Goal: Transaction & Acquisition: Purchase product/service

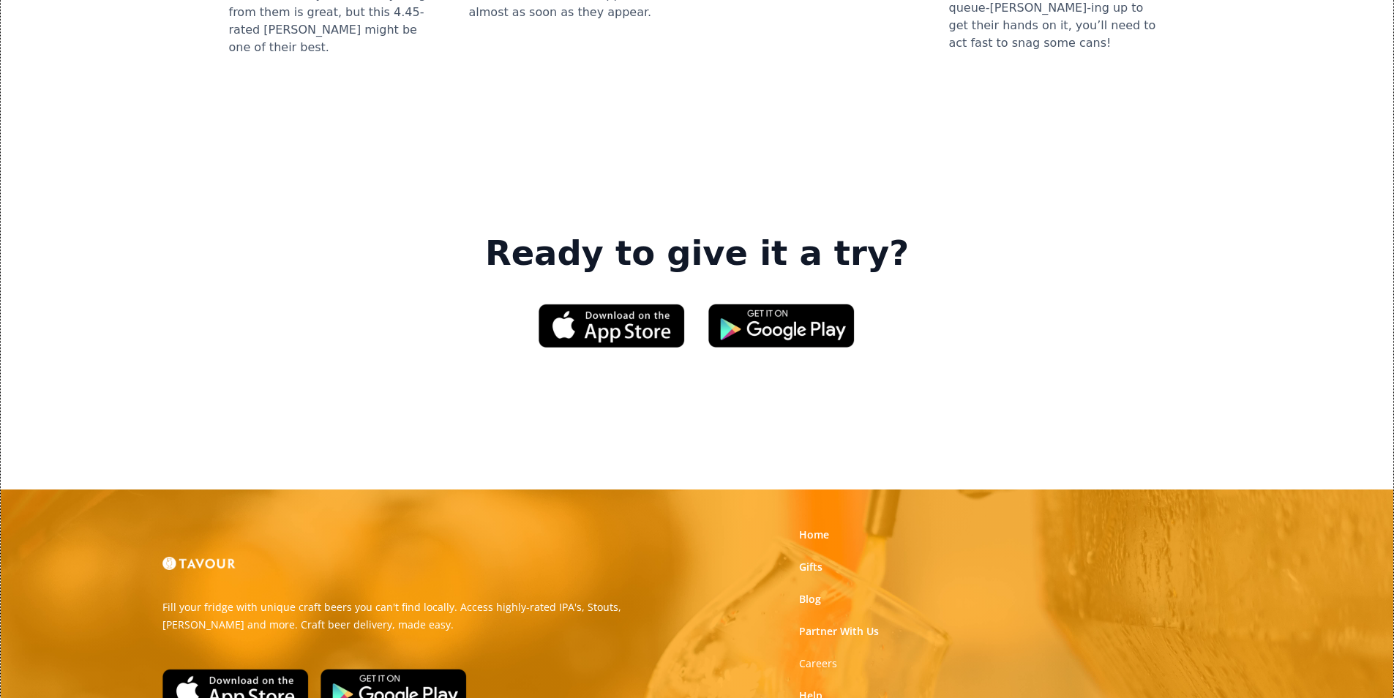
scroll to position [2195, 0]
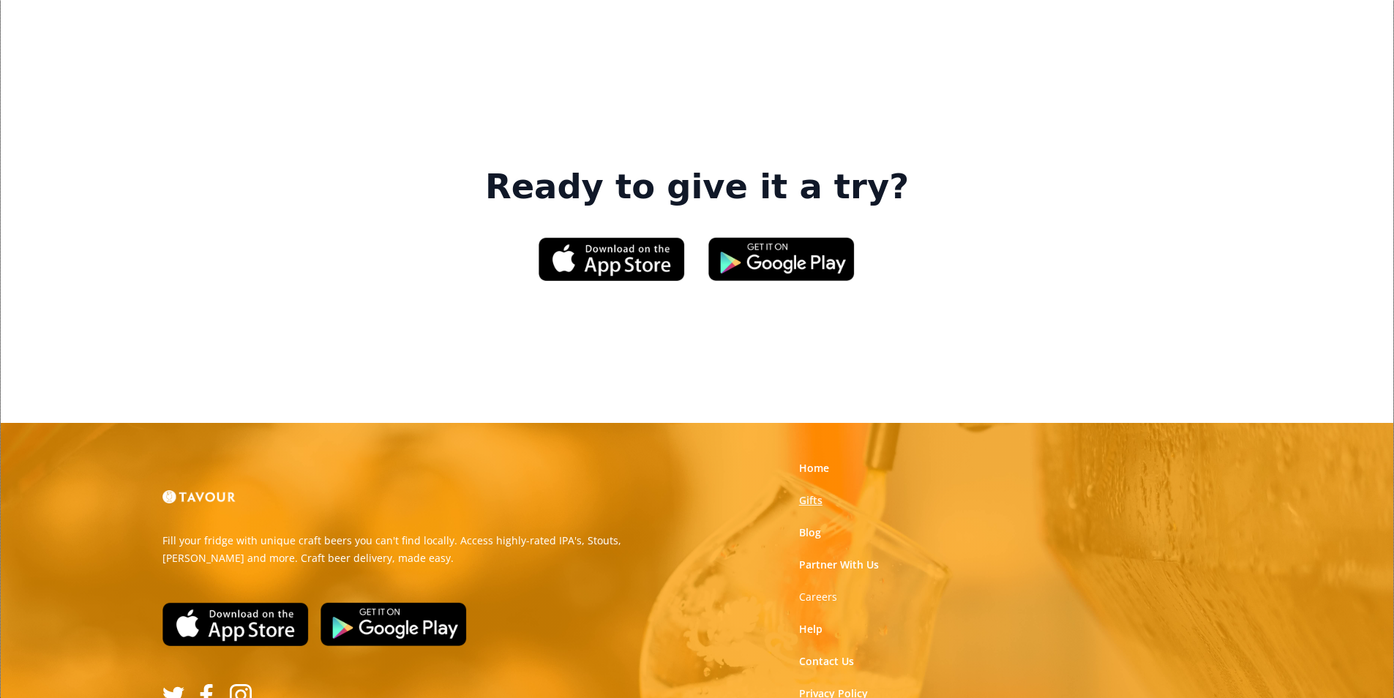
click at [814, 493] on link "Gifts" at bounding box center [810, 500] width 23 height 15
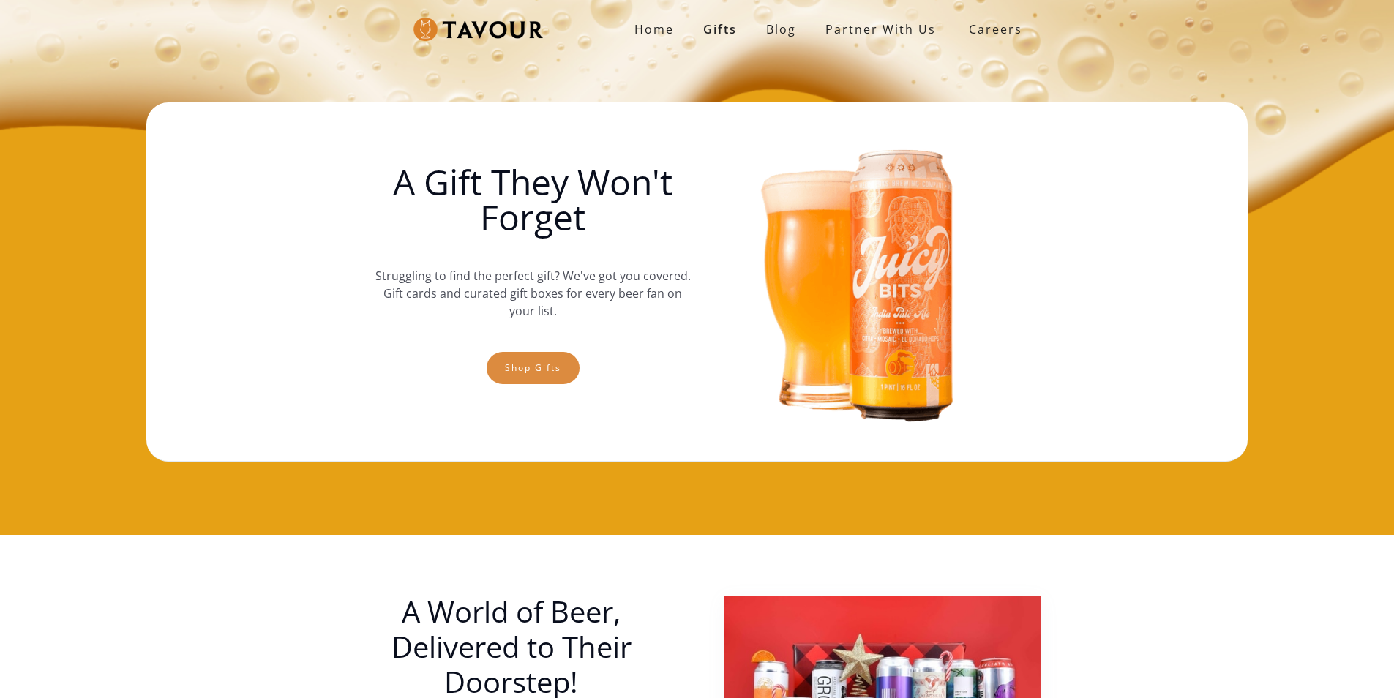
click at [492, 359] on link "Shop gifts" at bounding box center [533, 368] width 93 height 32
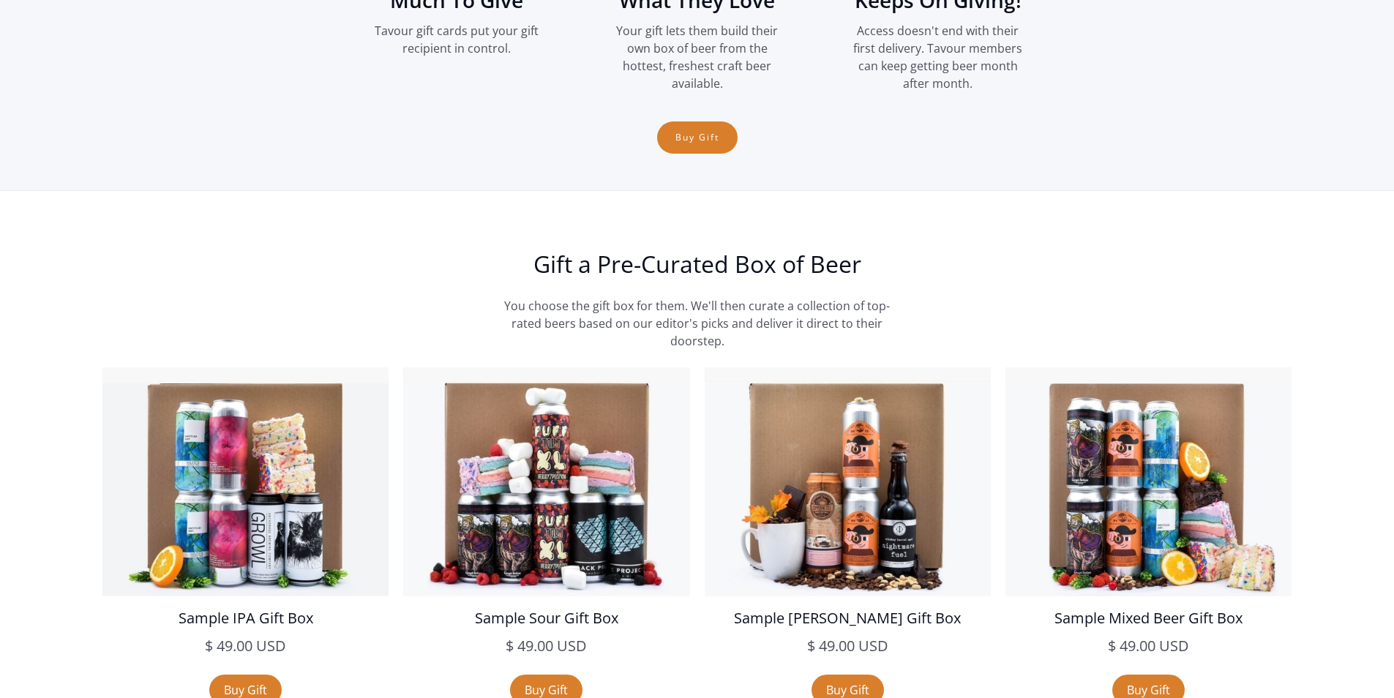
scroll to position [2437, 0]
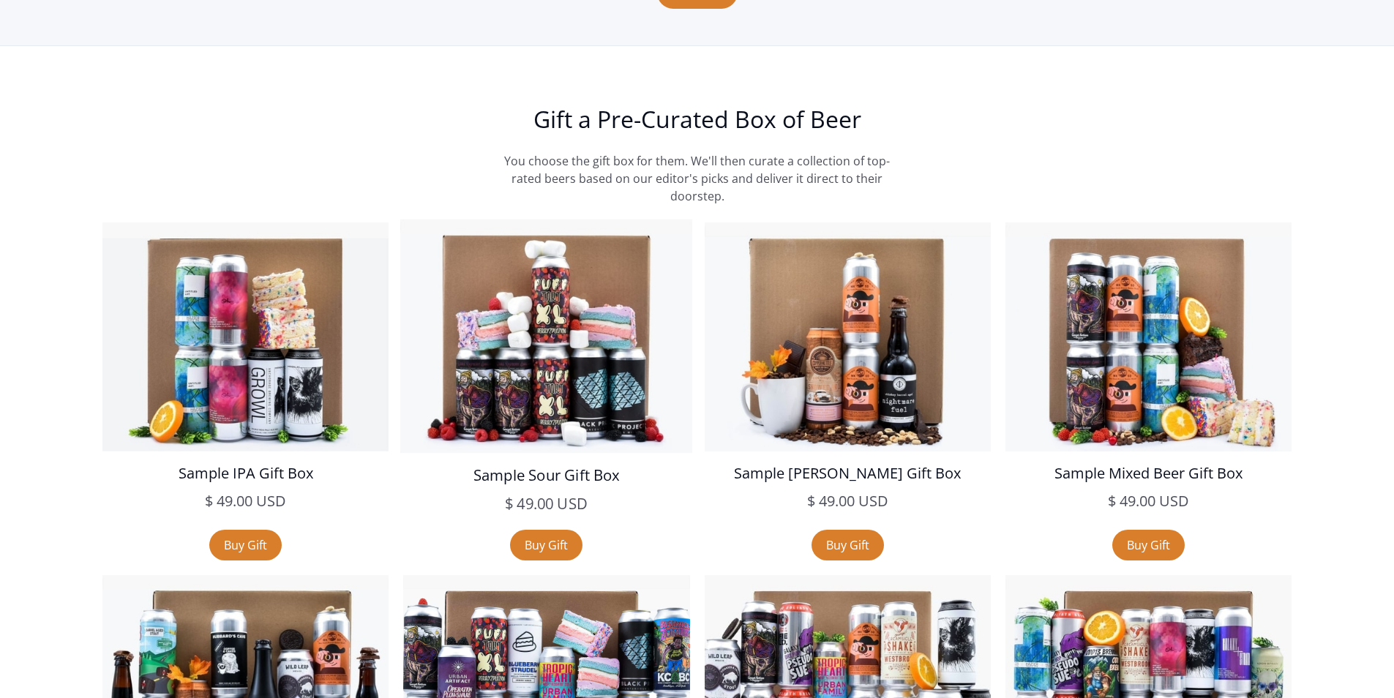
click at [613, 525] on link "Sample Sour Gift Box $ 49.00 USD $ 49.00 USD sale" at bounding box center [546, 376] width 292 height 313
